Goal: Transaction & Acquisition: Purchase product/service

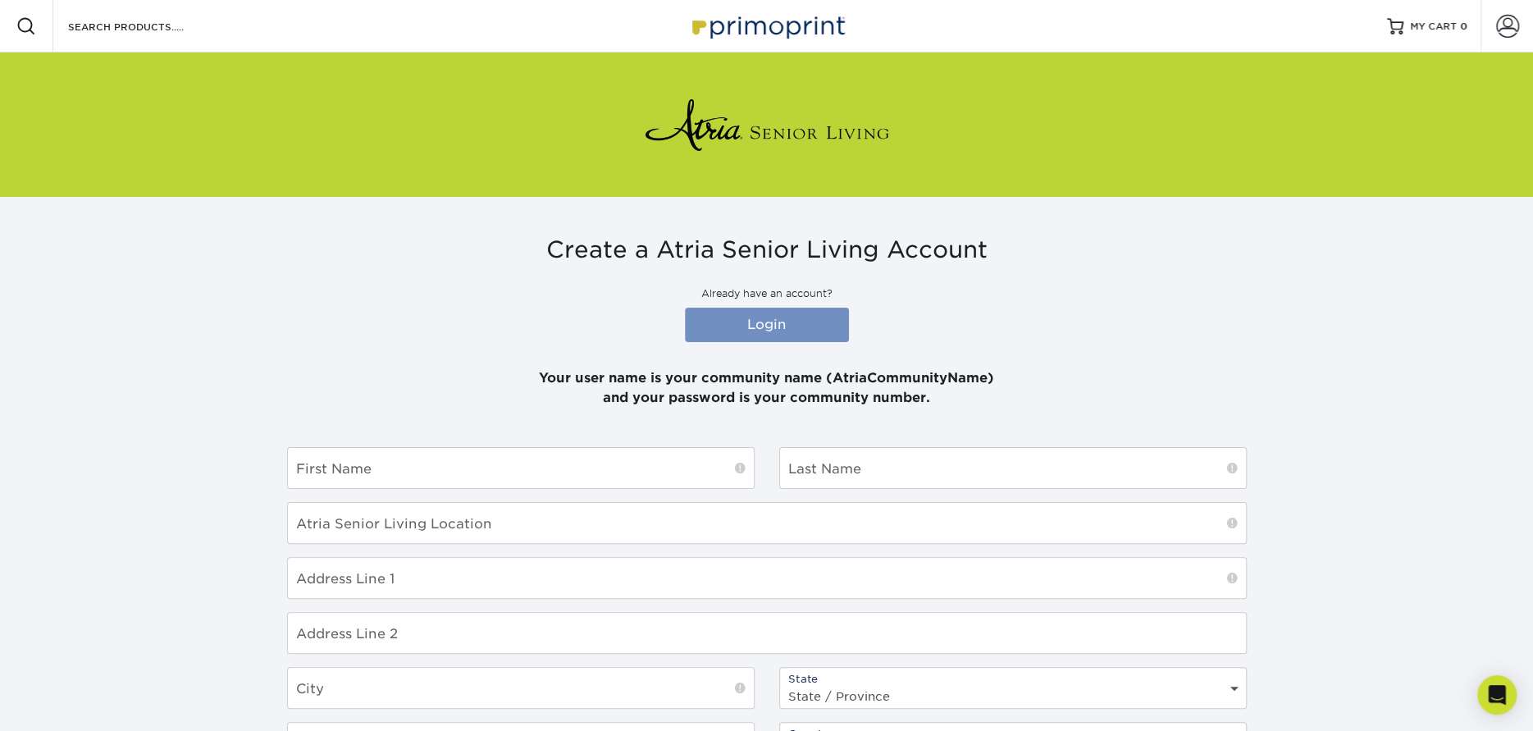
type input "atriaonthehudson"
click at [798, 320] on link "Login" at bounding box center [767, 325] width 164 height 34
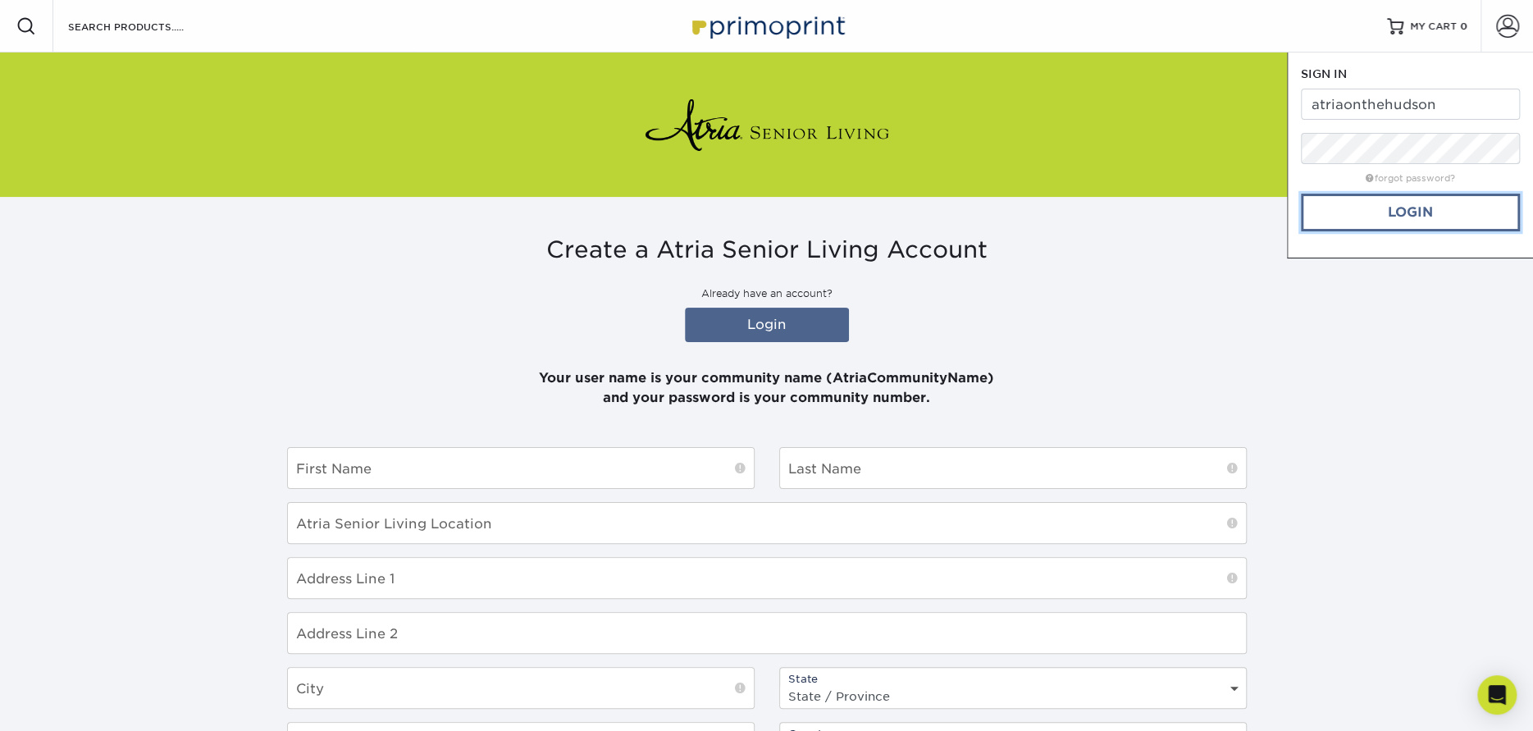
click at [1390, 208] on link "Login" at bounding box center [1410, 213] width 219 height 38
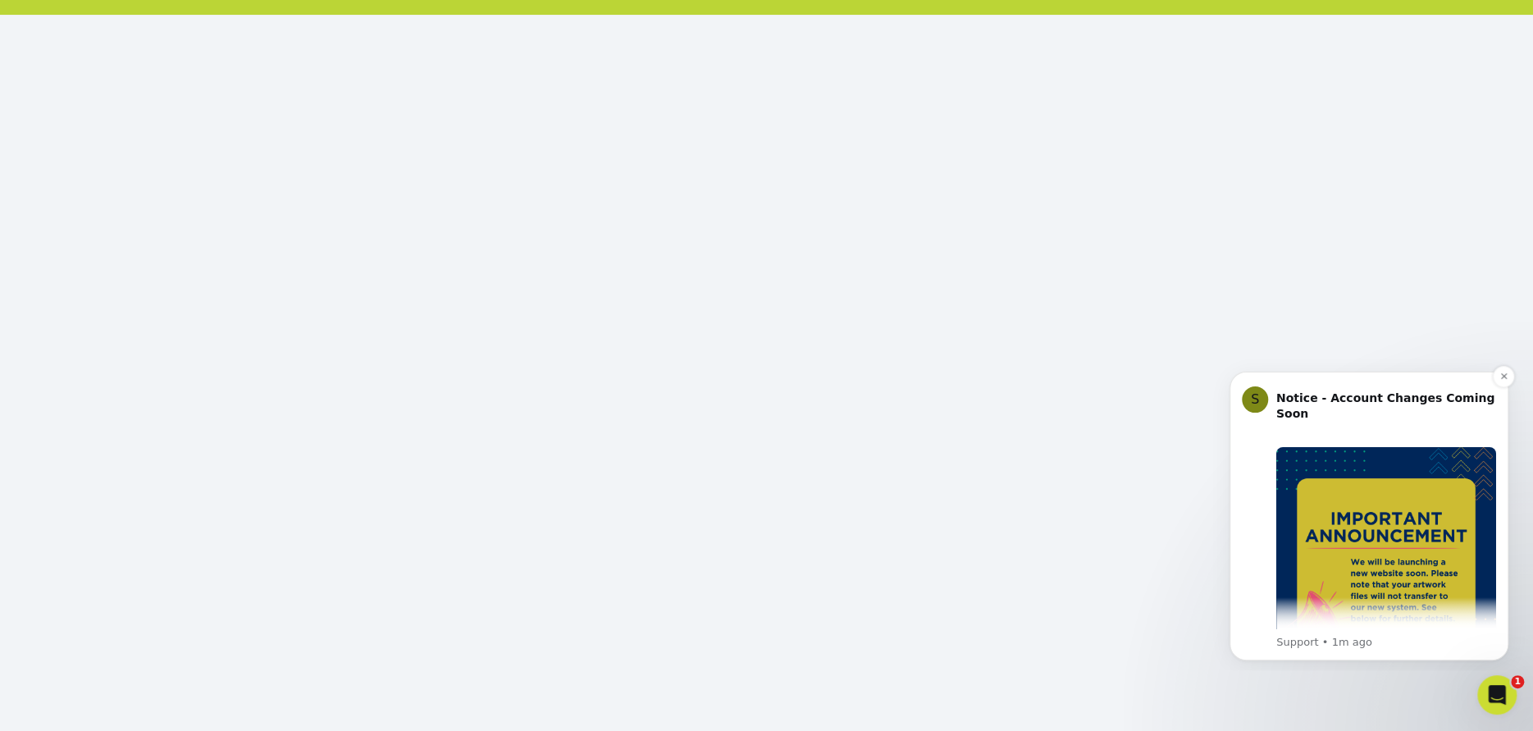
scroll to position [82, 0]
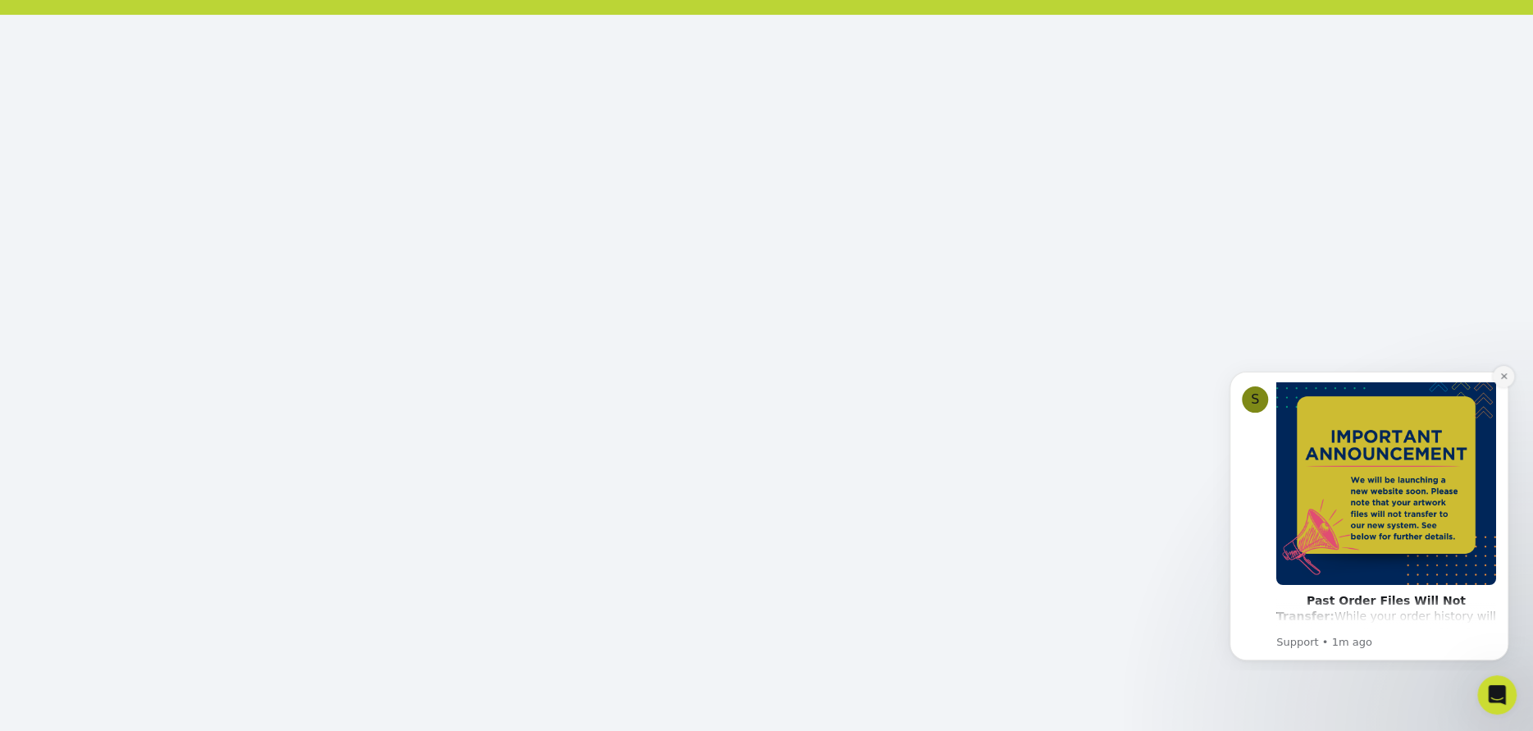
click at [1506, 381] on icon "Dismiss notification" at bounding box center [1504, 376] width 9 height 9
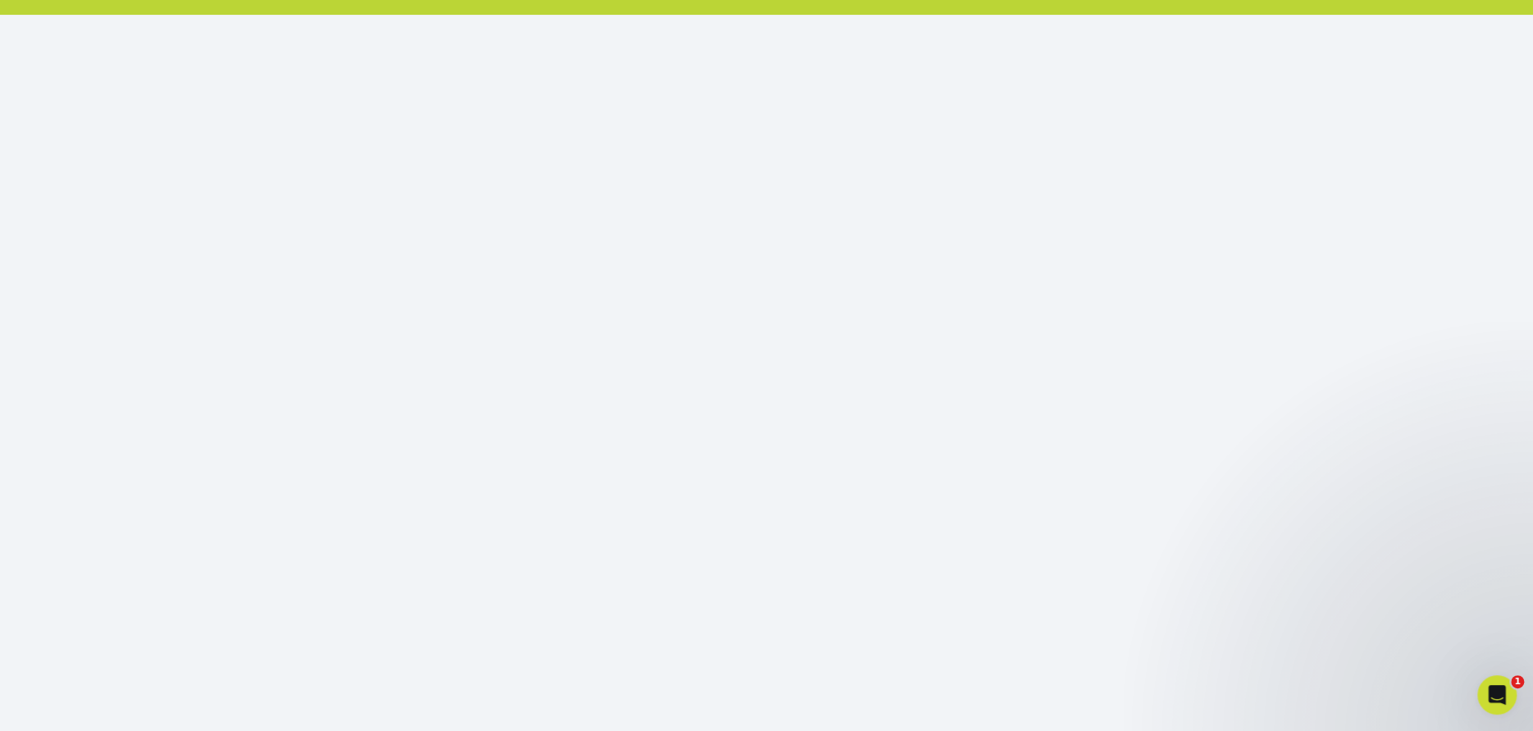
scroll to position [100, 0]
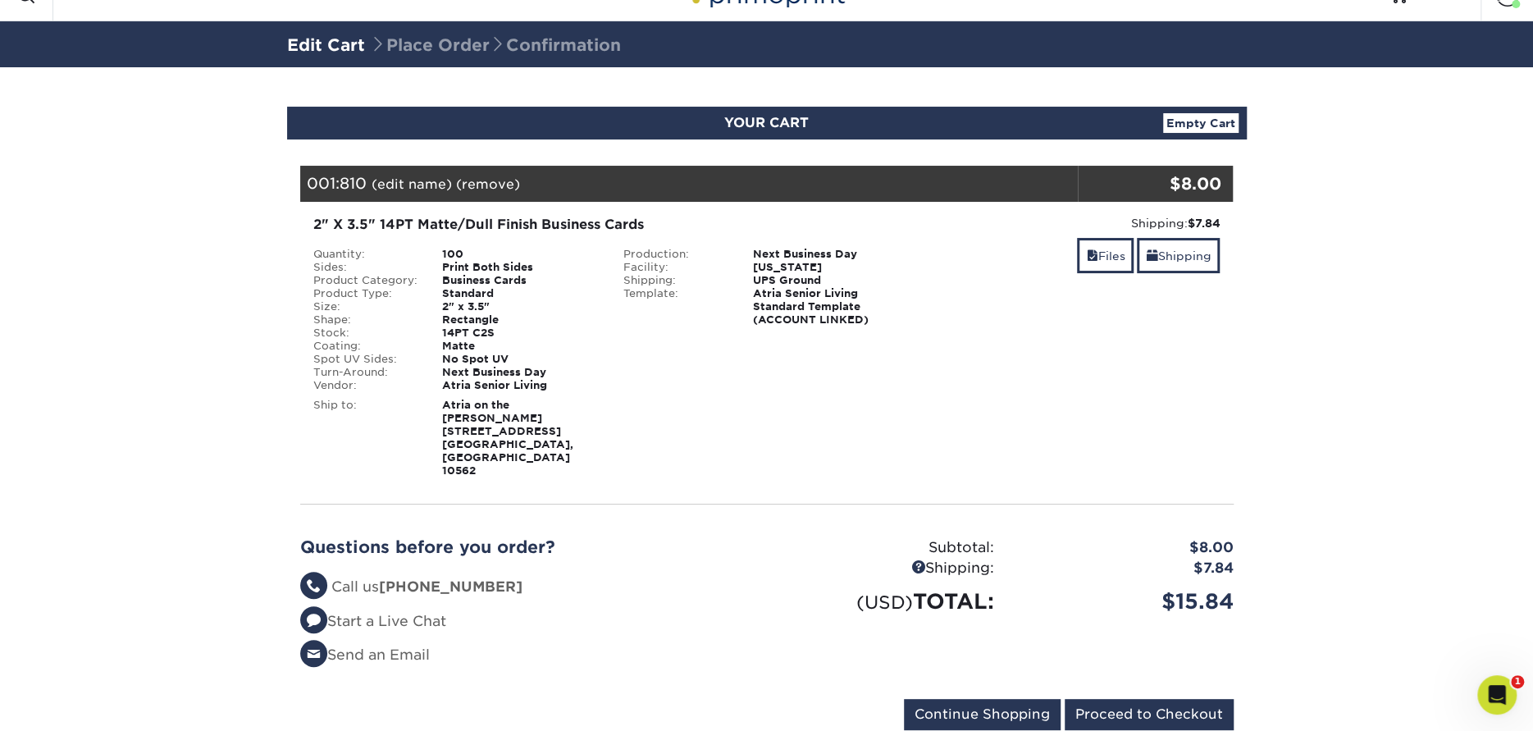
scroll to position [48, 0]
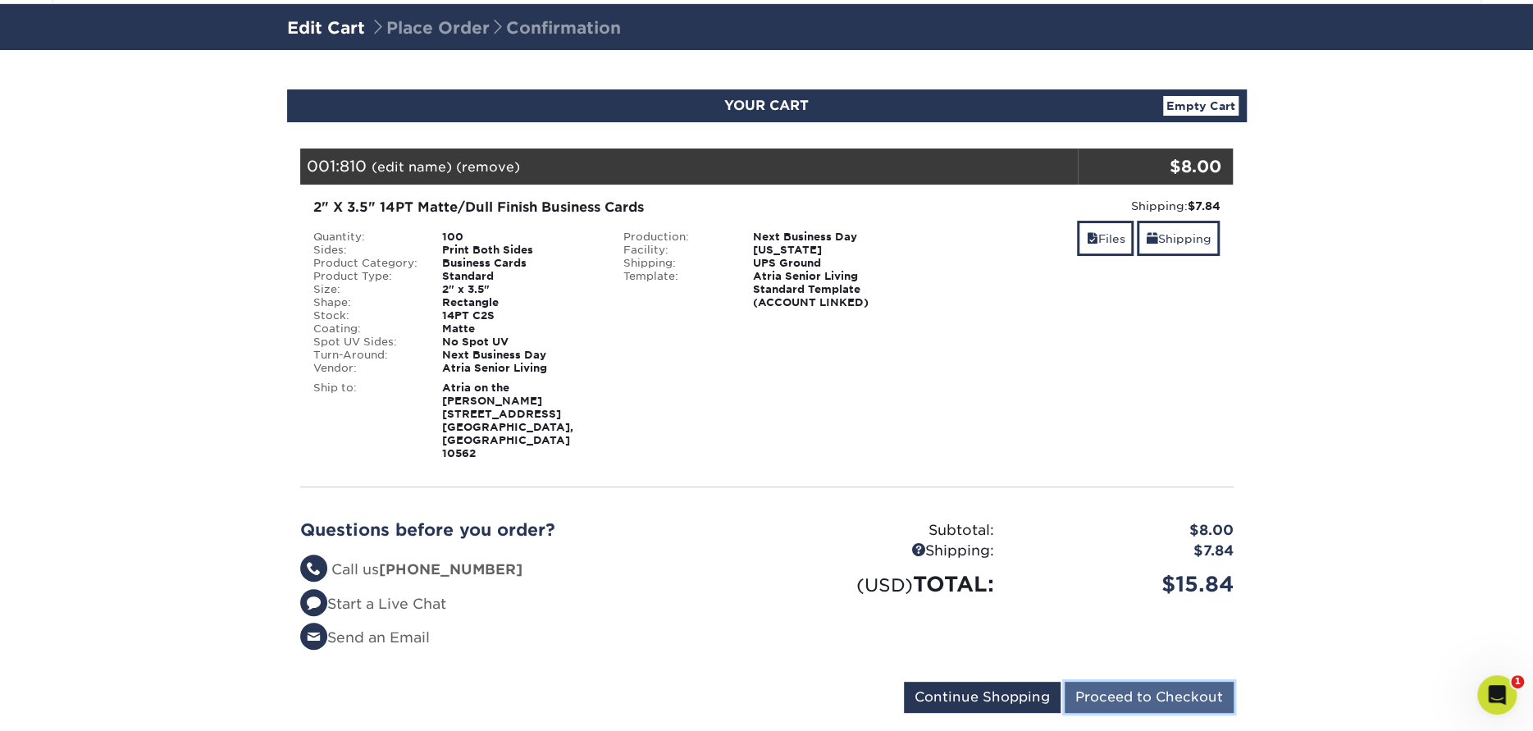
click at [1155, 682] on input "Proceed to Checkout" at bounding box center [1149, 697] width 169 height 31
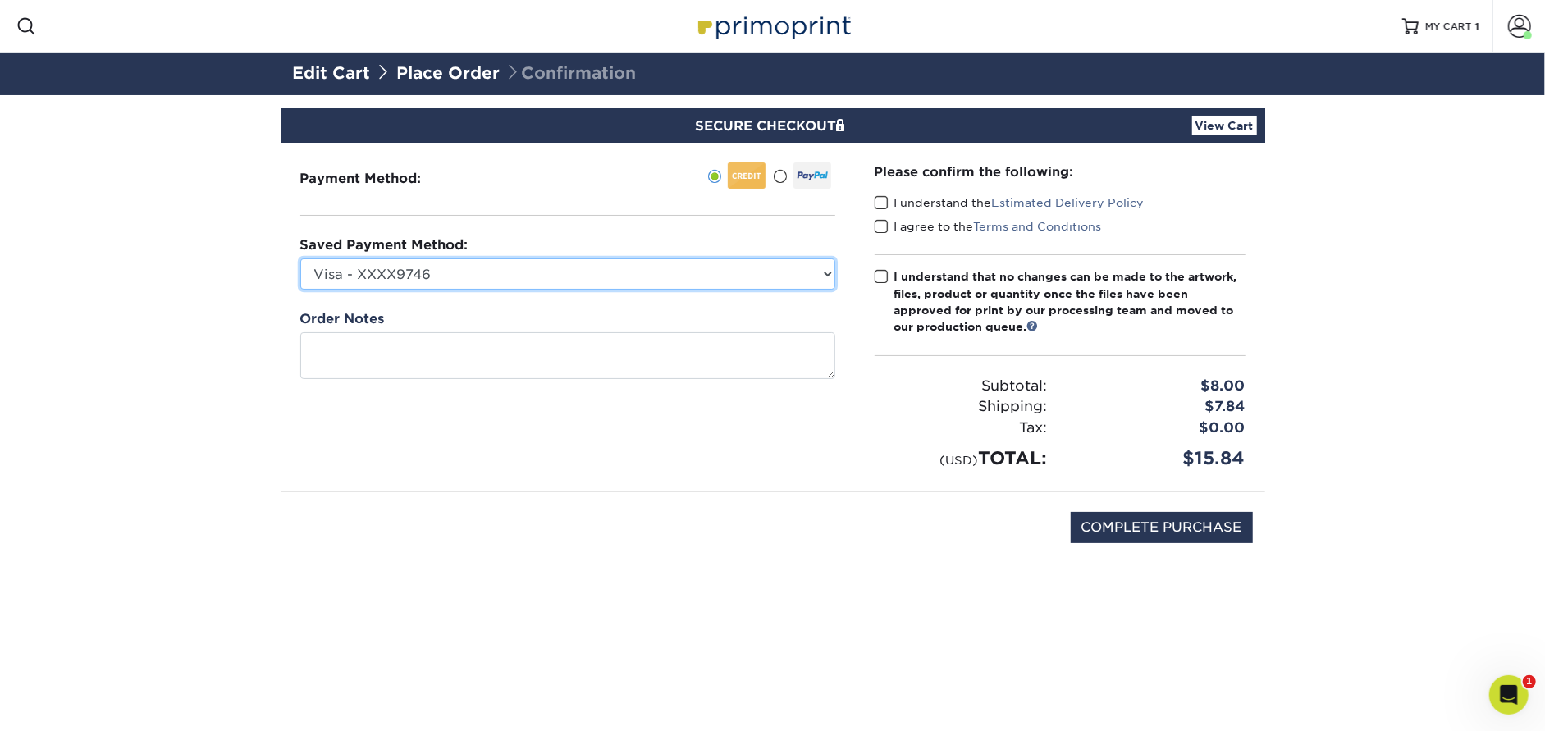
click at [536, 279] on select "Visa - XXXX9746 Visa - XXXX9712 Visa - XXXX5466 Visa - XXXX5466 Visa - XXXX5829…" at bounding box center [567, 273] width 535 height 31
select select "71322"
click at [300, 258] on select "Visa - XXXX9746 Visa - XXXX9712 Visa - XXXX5466 Visa - XXXX5466 Visa - XXXX5829…" at bounding box center [567, 273] width 535 height 31
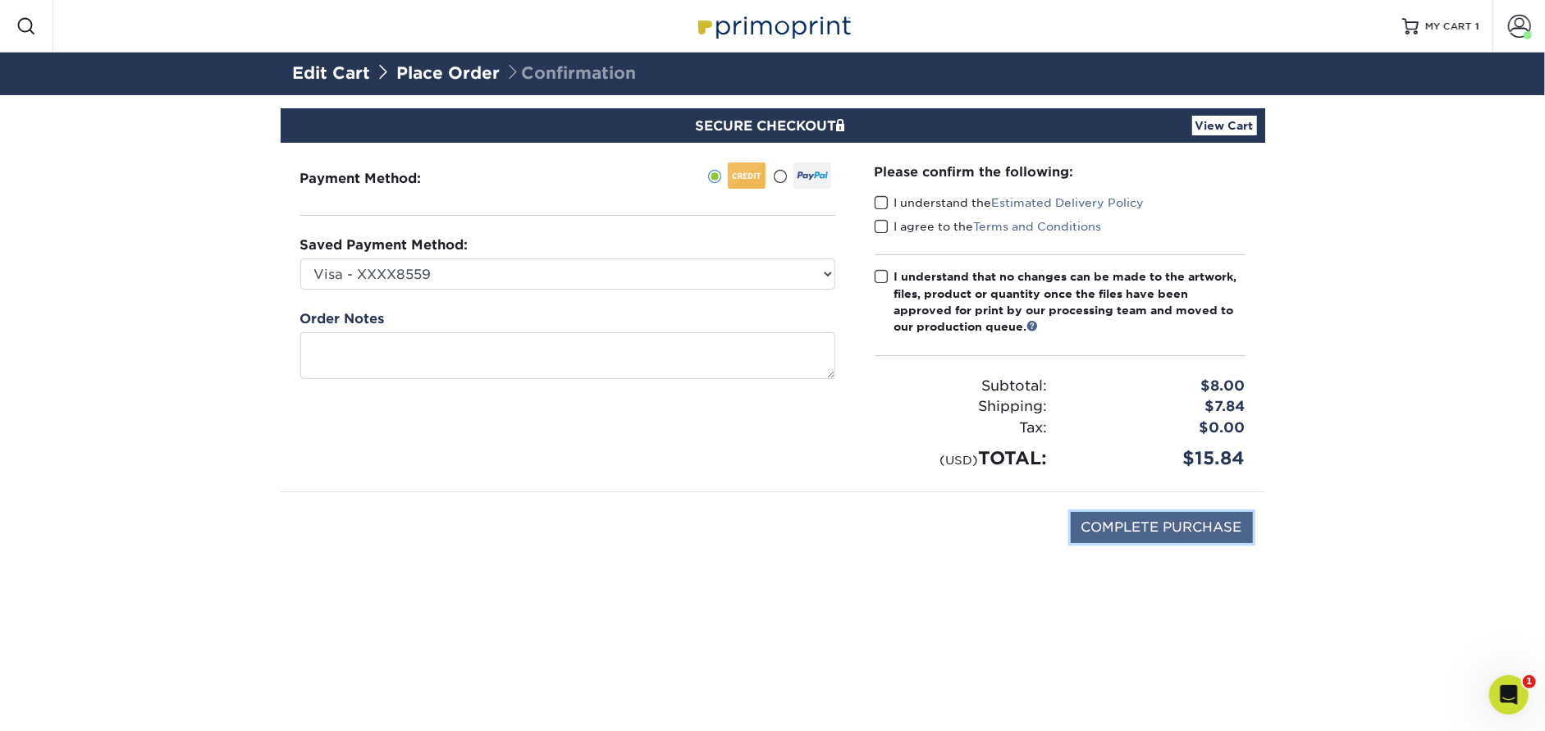
click at [1109, 532] on input "COMPLETE PURCHASE" at bounding box center [1162, 527] width 182 height 31
click at [882, 203] on span at bounding box center [882, 203] width 14 height 16
click at [0, 0] on input "I understand the Estimated Delivery Policy" at bounding box center [0, 0] width 0 height 0
click at [879, 229] on span at bounding box center [882, 227] width 14 height 16
click at [0, 0] on input "I agree to the Terms and Conditions" at bounding box center [0, 0] width 0 height 0
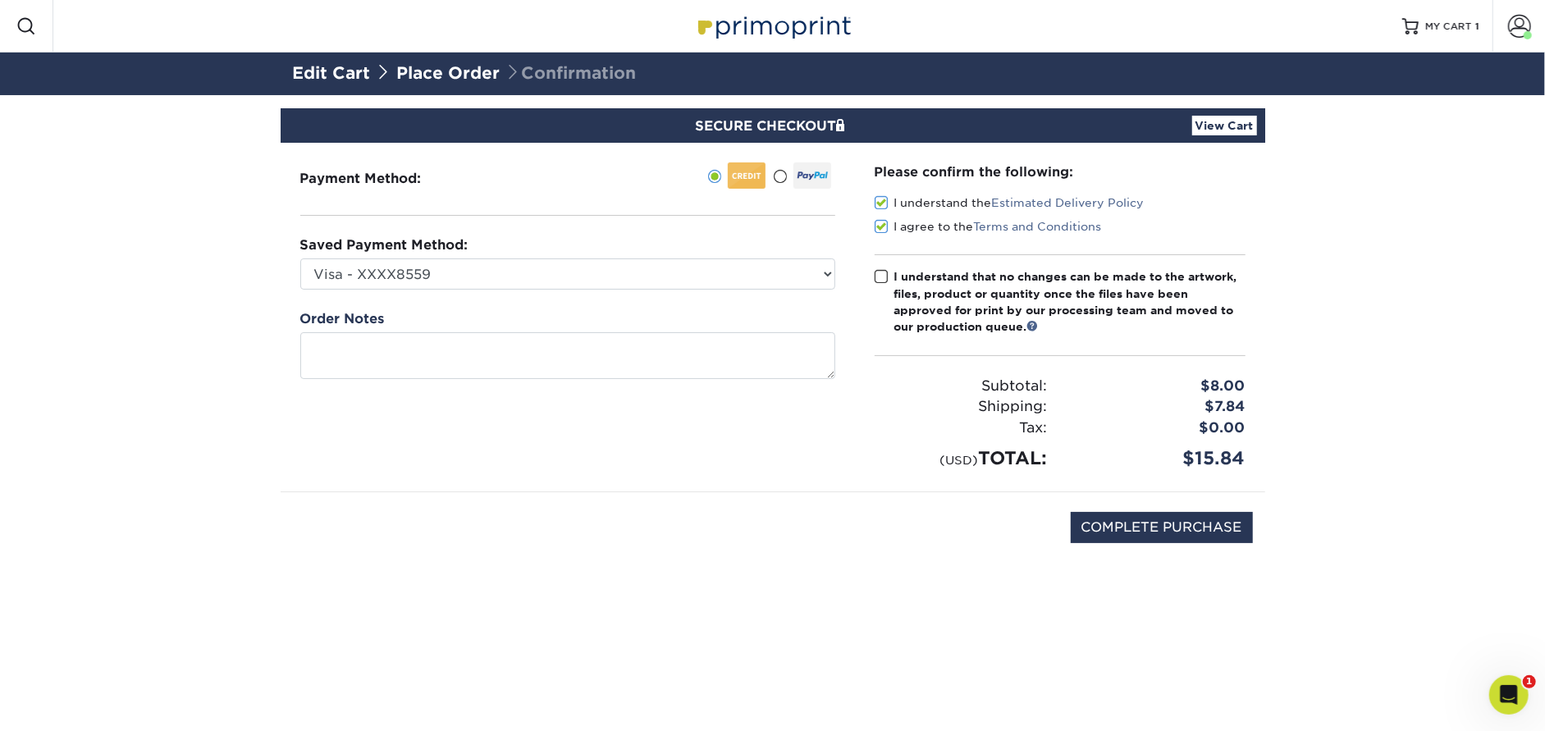
click at [878, 272] on span at bounding box center [882, 277] width 14 height 16
click at [0, 0] on input "I understand that no changes can be made to the artwork, files, product or quan…" at bounding box center [0, 0] width 0 height 0
click at [1081, 528] on input "COMPLETE PURCHASE" at bounding box center [1162, 527] width 182 height 31
type input "PROCESSING, PLEASE WAIT..."
